Goal: Information Seeking & Learning: Learn about a topic

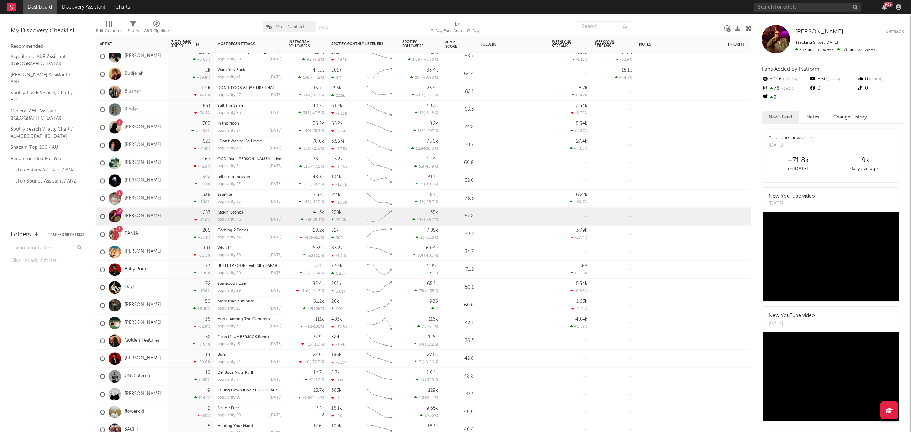
drag, startPoint x: 152, startPoint y: 249, endPoint x: 217, endPoint y: 264, distance: 67.1
click at [152, 249] on div "[PERSON_NAME]" at bounding box center [131, 252] width 71 height 18
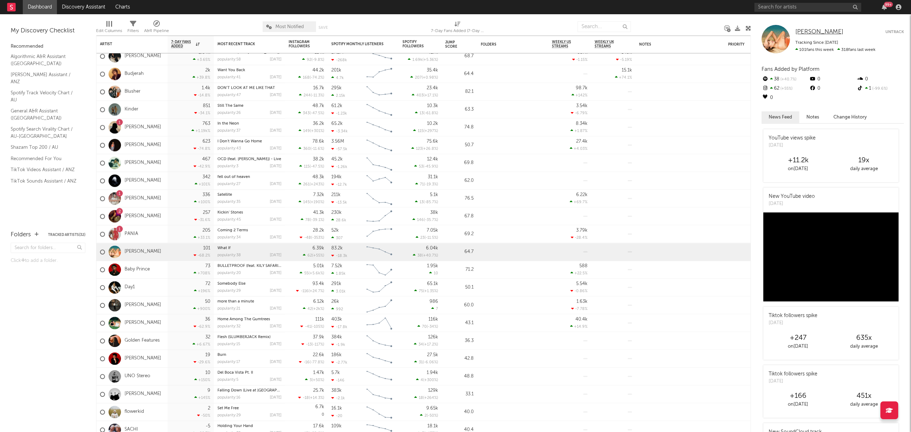
click at [816, 31] on span "[PERSON_NAME]" at bounding box center [820, 32] width 48 height 6
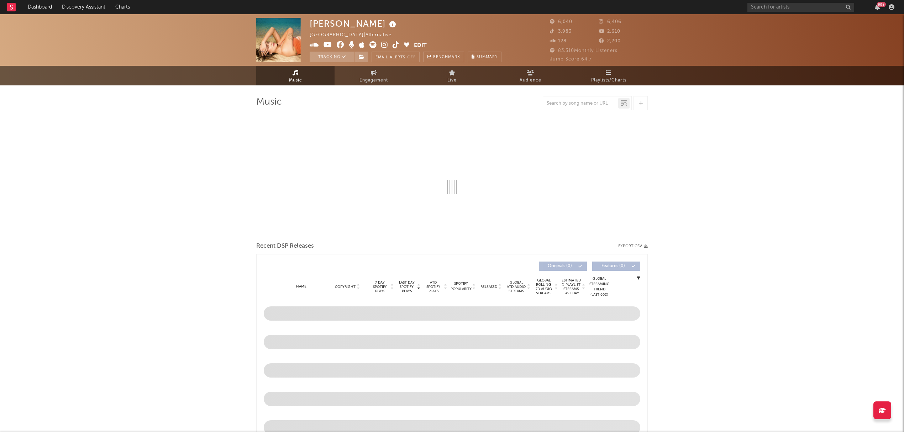
select select "6m"
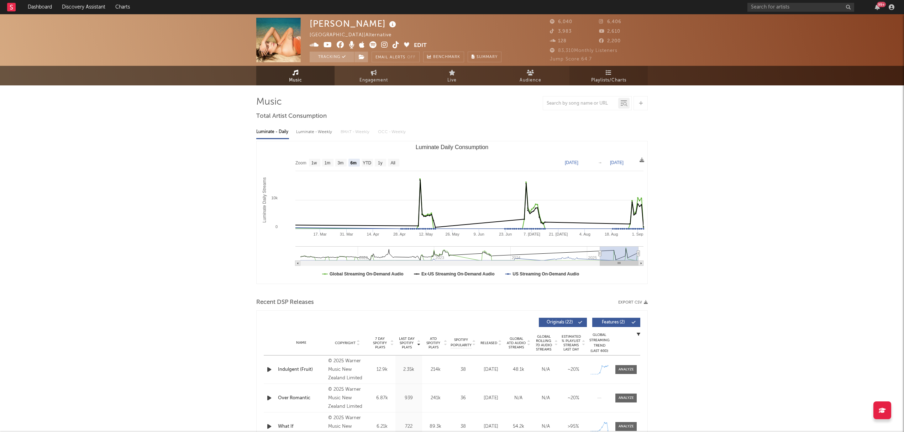
click at [618, 73] on link "Playlists/Charts" at bounding box center [609, 76] width 78 height 20
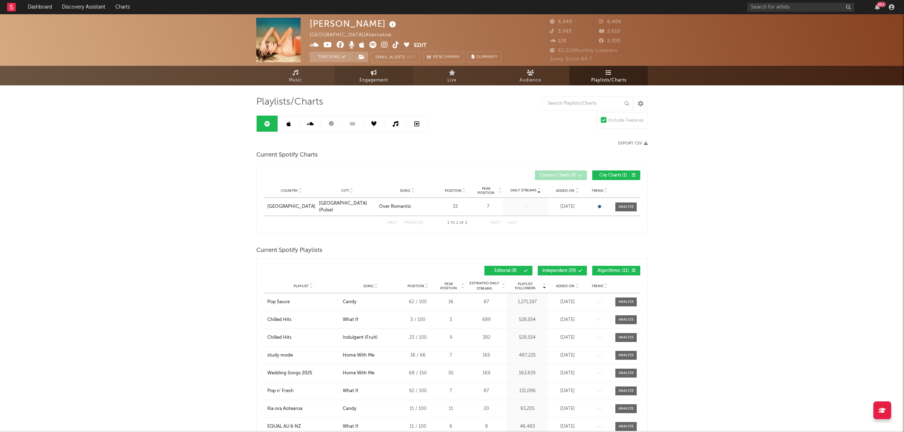
click at [366, 84] on span "Engagement" at bounding box center [374, 80] width 28 height 9
select select "1w"
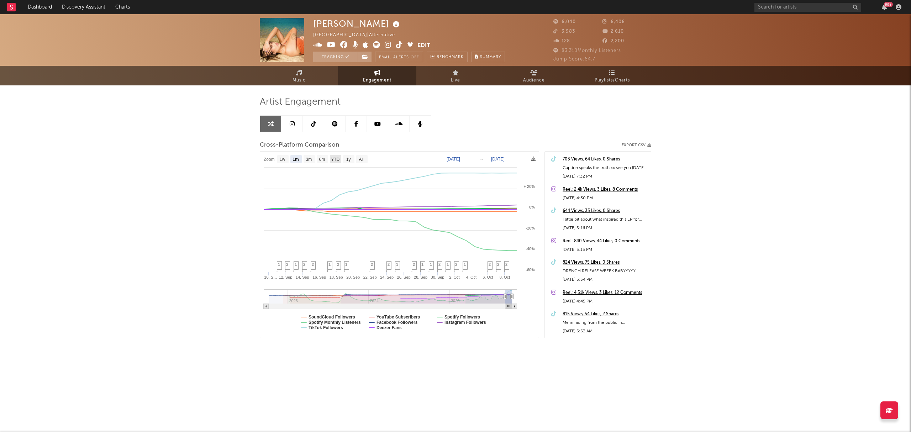
click at [335, 161] on text "YTD" at bounding box center [335, 159] width 9 height 5
select select "YTD"
type input "2025-01-01"
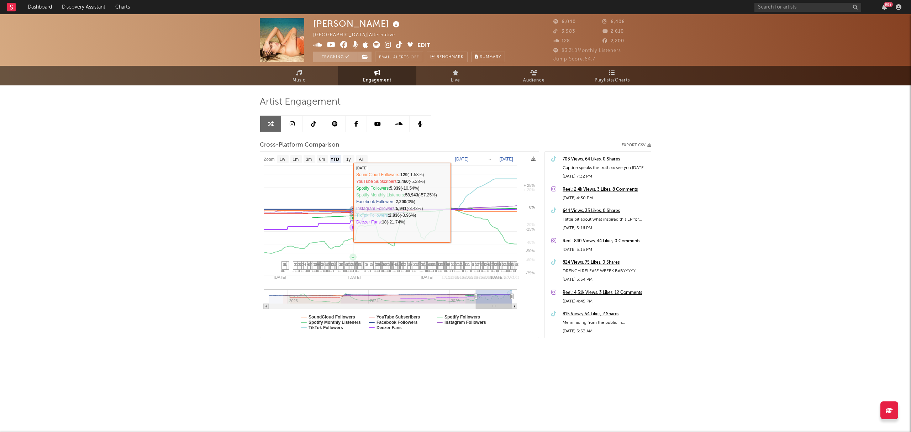
select select "1w"
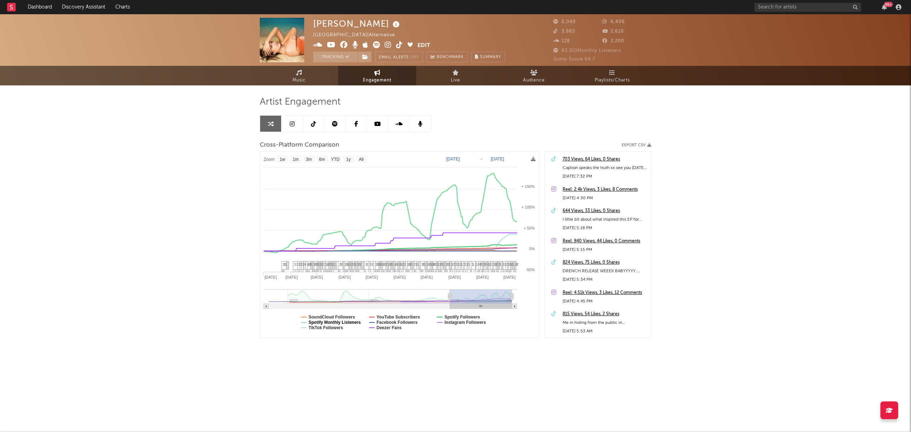
click at [344, 322] on text "Spotify Monthly Listeners" at bounding box center [335, 322] width 52 height 5
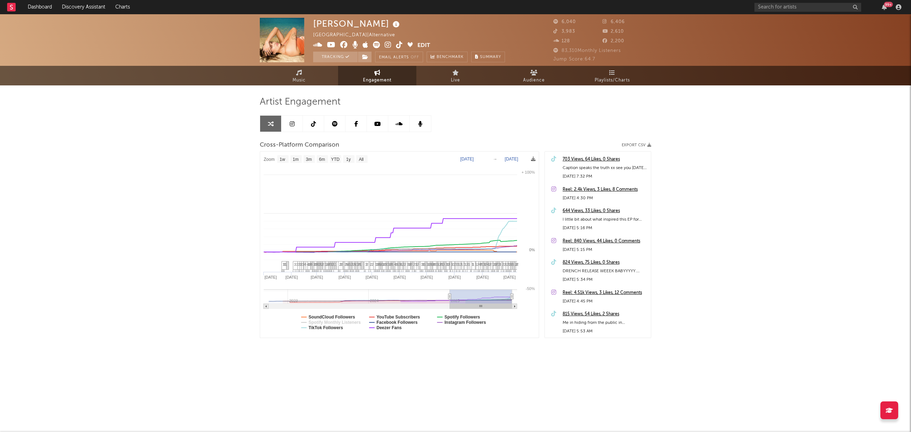
select select "1w"
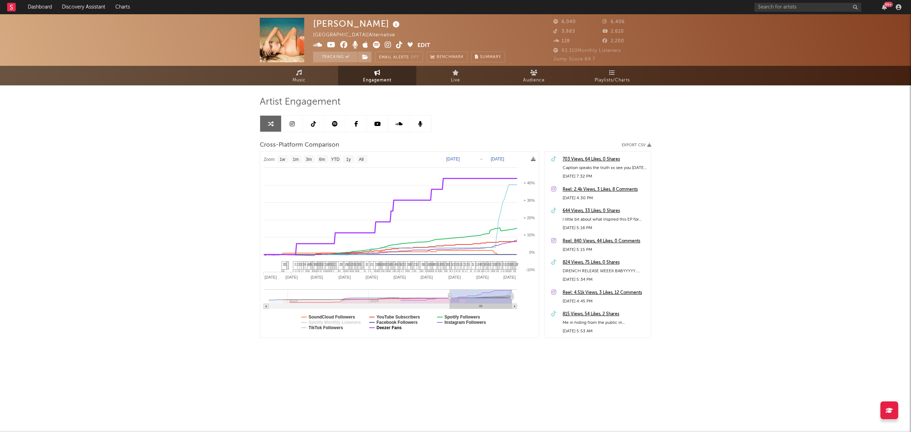
click at [398, 330] on text "Deezer Fans" at bounding box center [389, 327] width 25 height 5
select select "1w"
click at [42, 2] on link "Dashboard" at bounding box center [40, 7] width 34 height 14
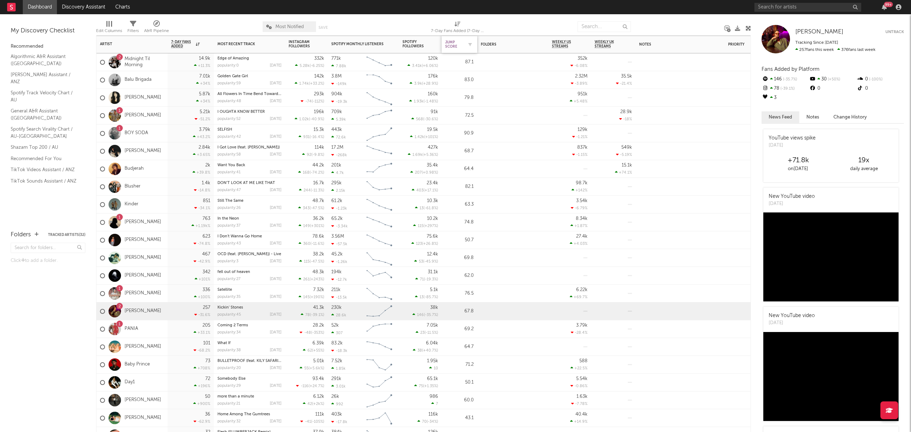
click at [456, 46] on div "Jump Score" at bounding box center [454, 44] width 18 height 9
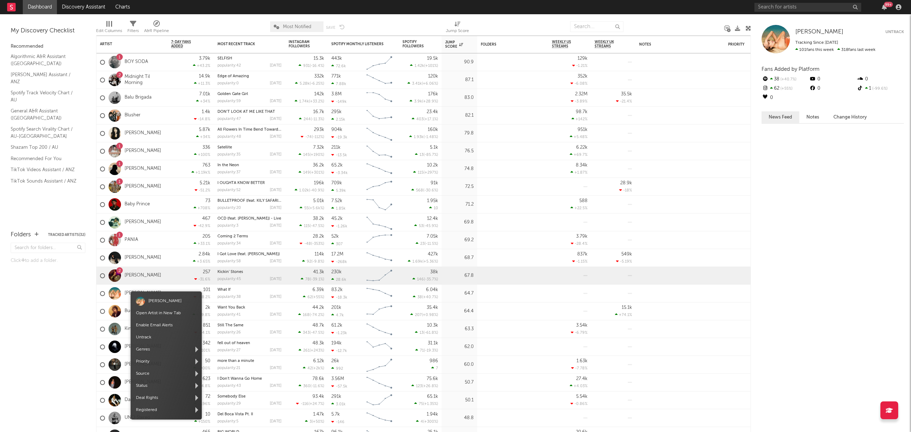
click at [149, 311] on link "Open Artist in New Tab" at bounding box center [158, 313] width 45 height 4
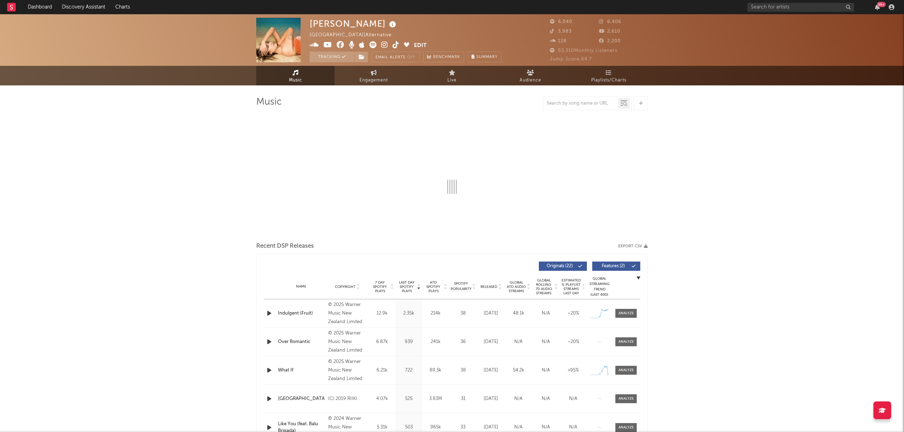
select select "6m"
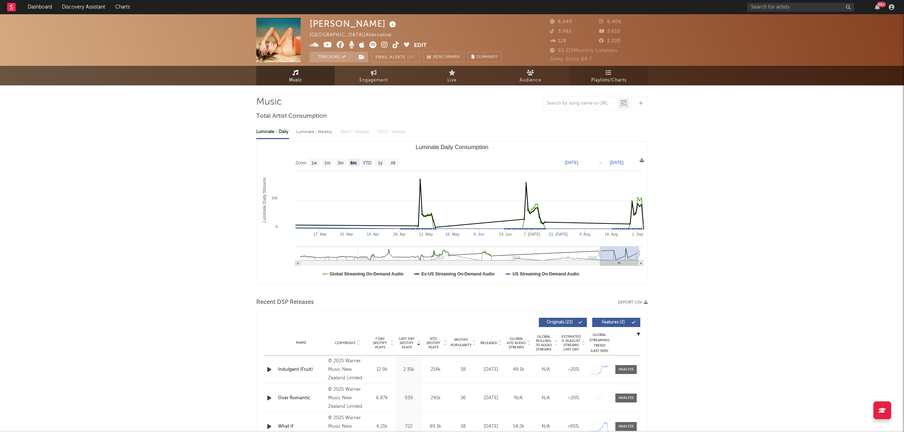
click at [611, 72] on icon at bounding box center [609, 73] width 6 height 6
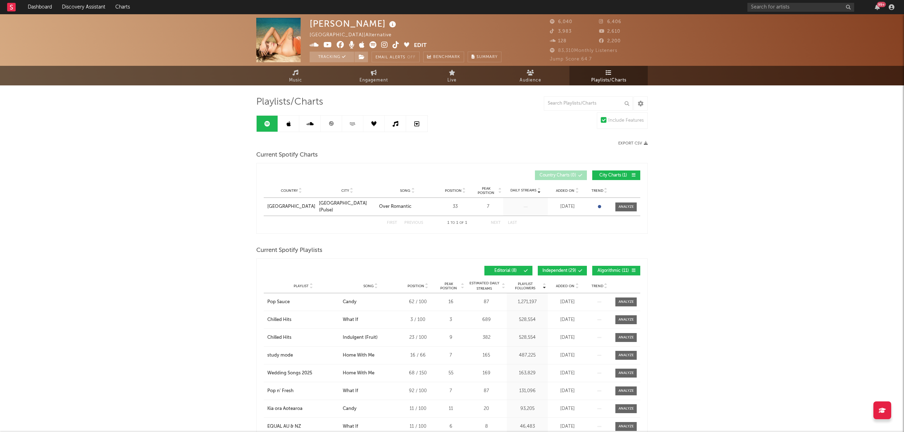
drag, startPoint x: 570, startPoint y: 271, endPoint x: 584, endPoint y: 274, distance: 14.6
click at [570, 272] on span "Independent ( 29 )" at bounding box center [560, 271] width 34 height 4
click at [616, 271] on span "Algorithmic ( 11 )" at bounding box center [613, 271] width 33 height 4
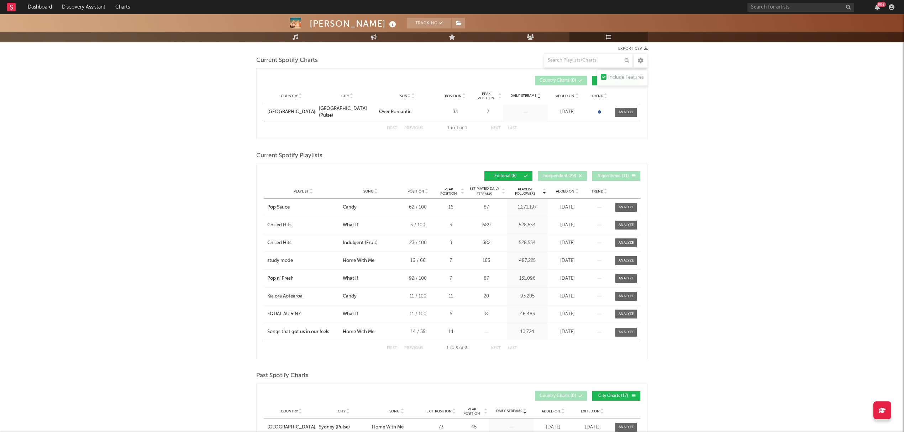
scroll to position [142, 0]
